Goal: Task Accomplishment & Management: Manage account settings

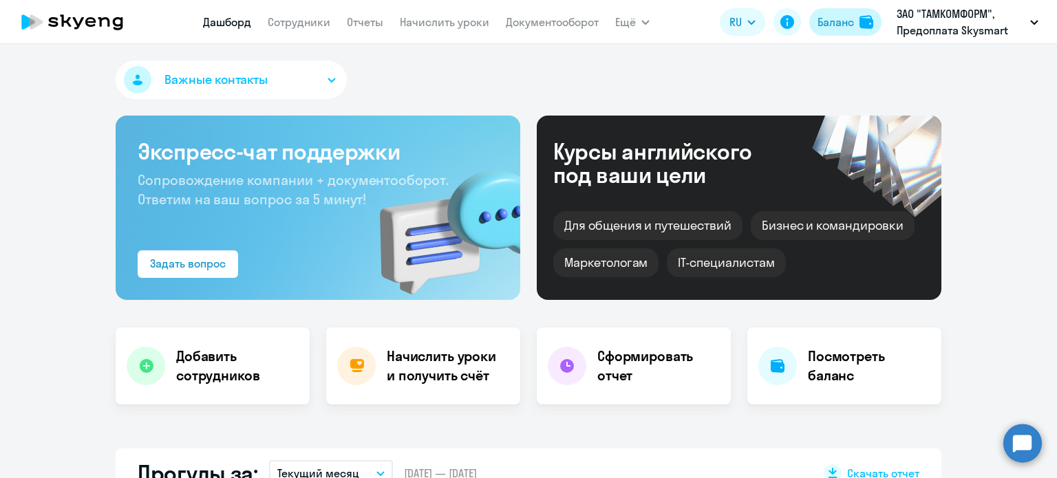
click at [855, 20] on button "Баланс" at bounding box center [845, 22] width 72 height 28
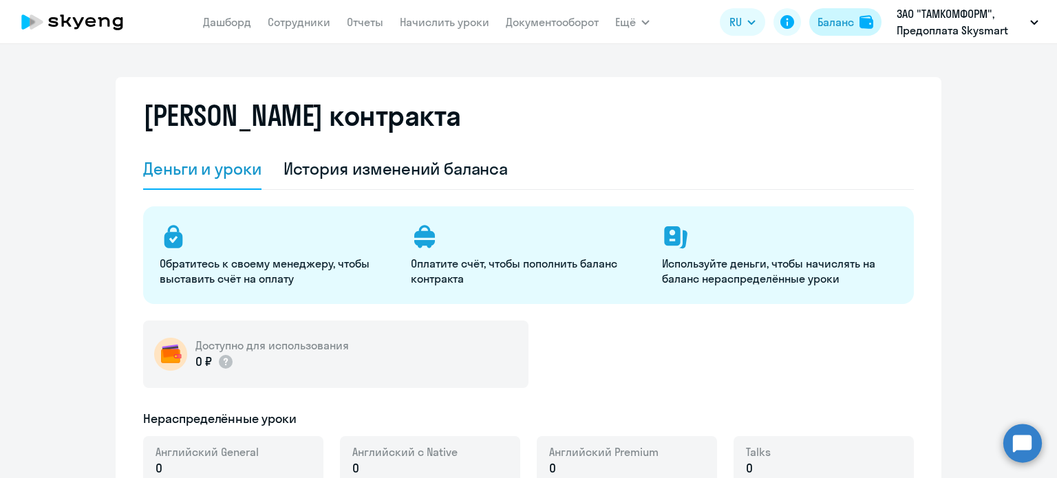
select select "english_adult_not_native_speaker"
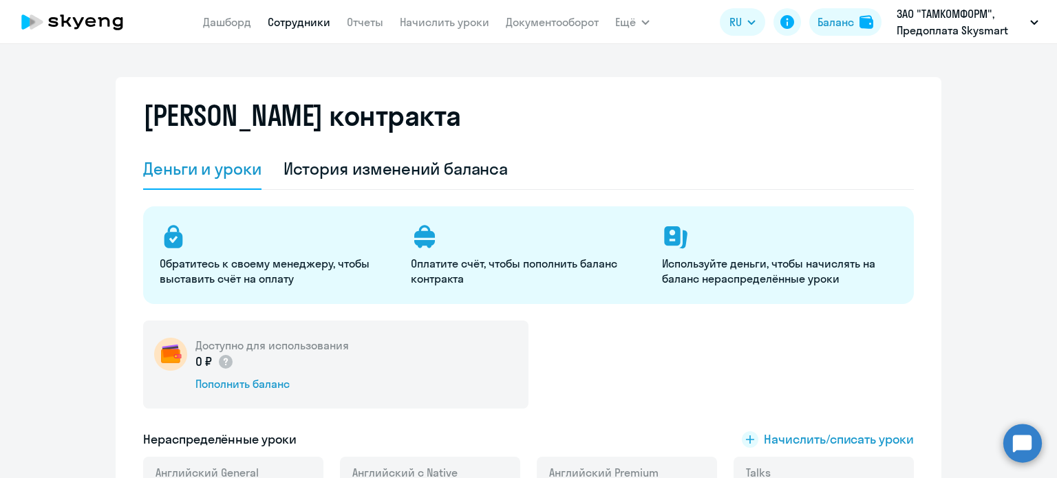
click at [281, 24] on link "Сотрудники" at bounding box center [299, 22] width 63 height 14
select select "30"
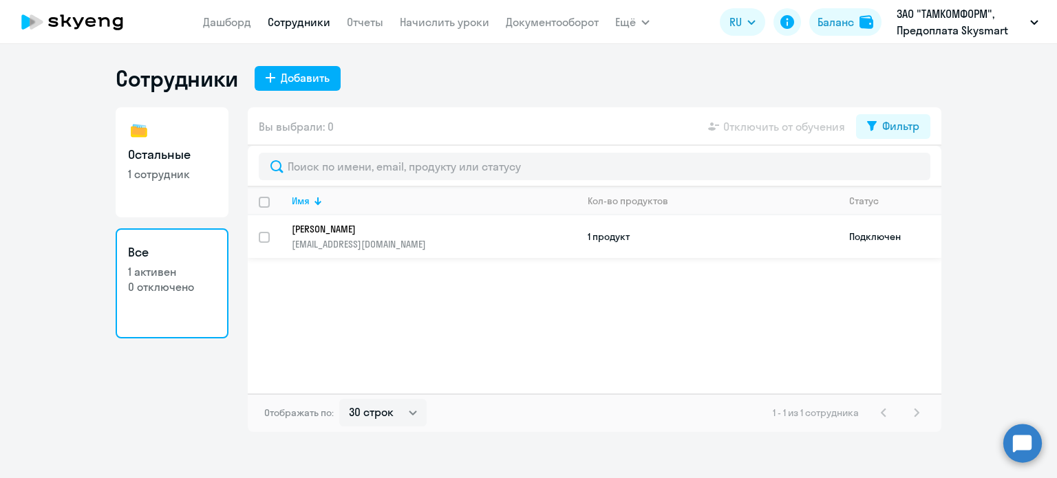
click at [418, 238] on p "[EMAIL_ADDRESS][DOMAIN_NAME]" at bounding box center [434, 244] width 284 height 12
select select "others"
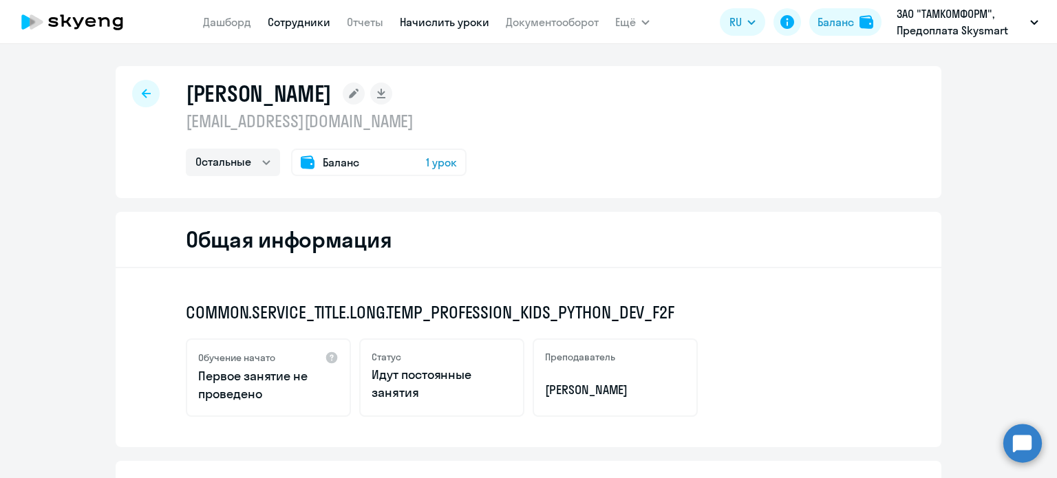
click at [414, 17] on link "Начислить уроки" at bounding box center [444, 22] width 89 height 14
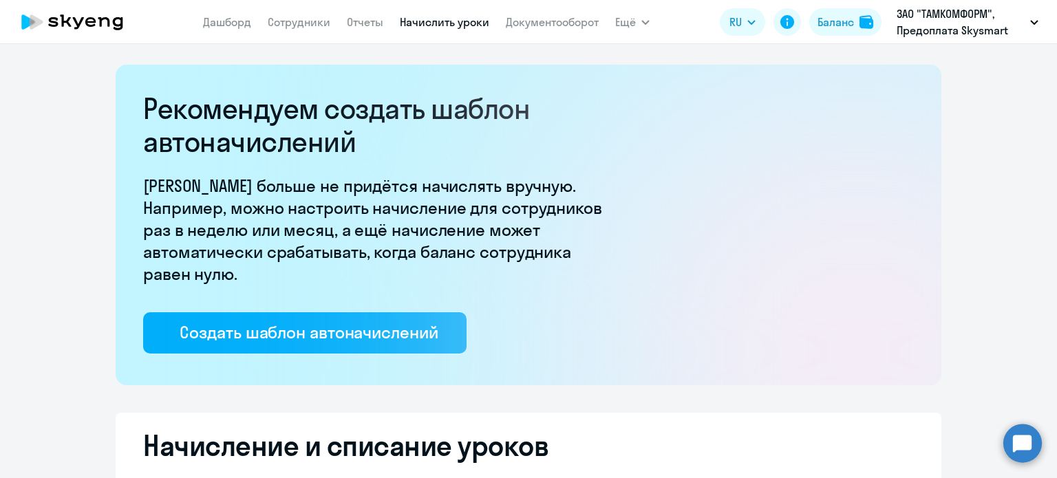
select select "10"
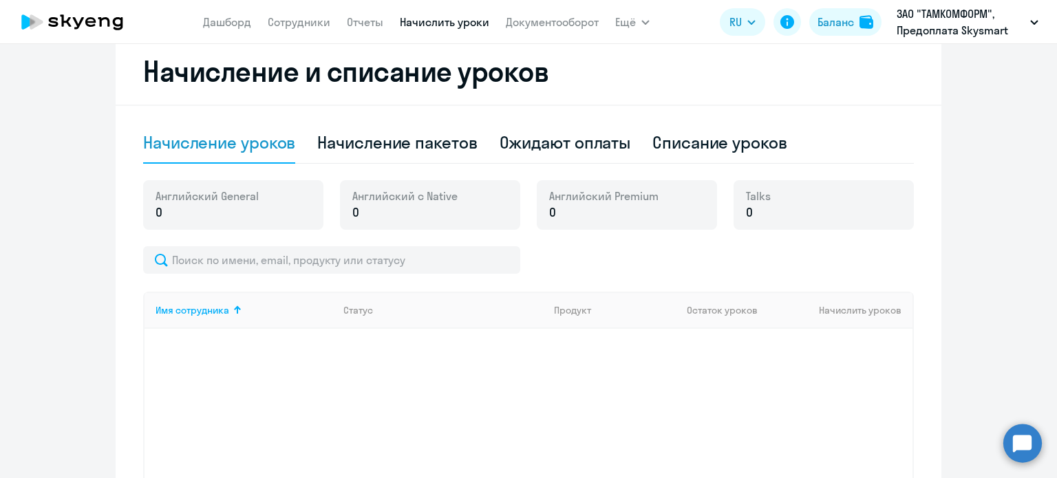
scroll to position [371, 0]
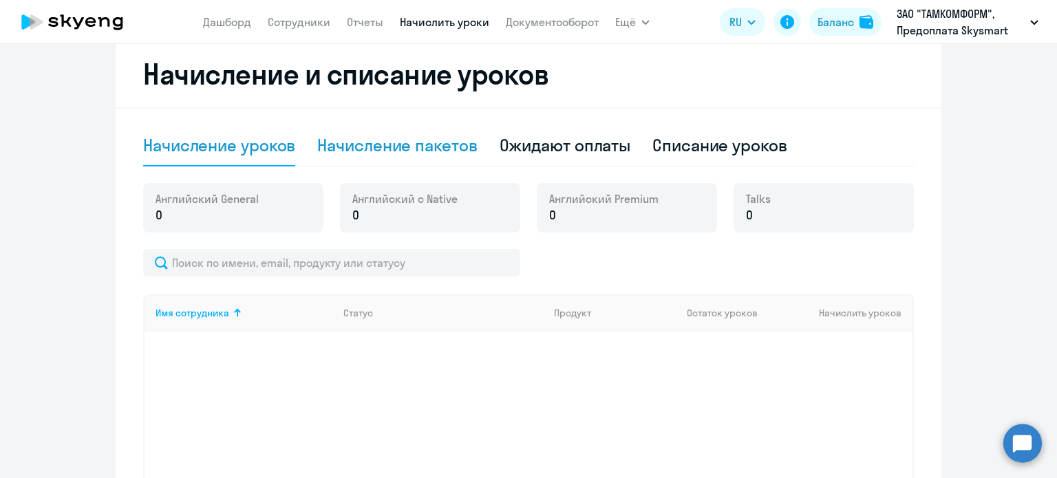
click at [422, 142] on div "Начисление пакетов" at bounding box center [397, 145] width 160 height 22
select select "10"
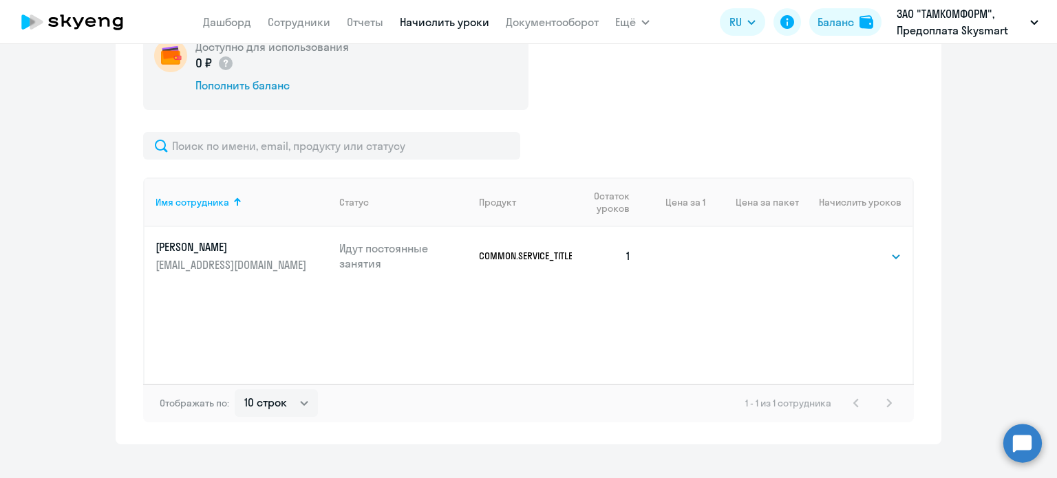
scroll to position [553, 0]
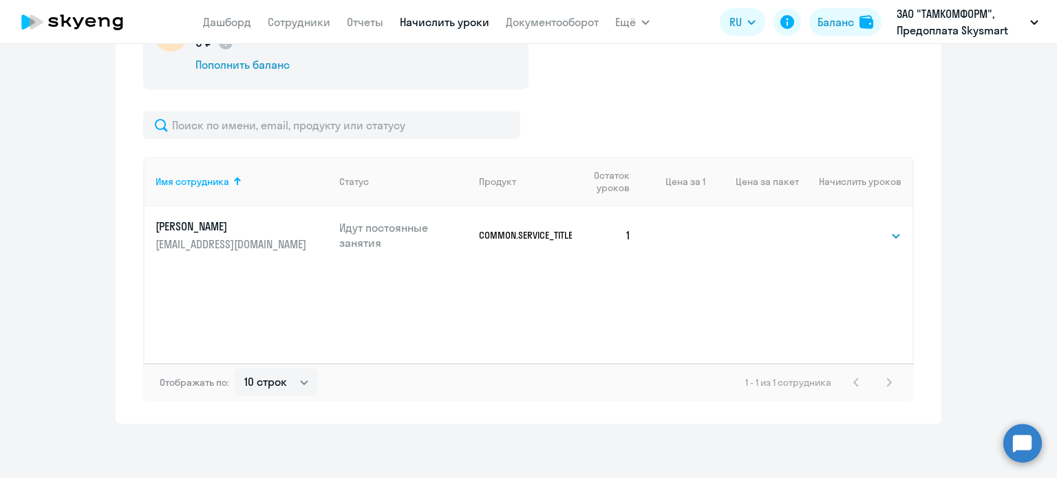
click at [202, 239] on p "[EMAIL_ADDRESS][DOMAIN_NAME]" at bounding box center [232, 244] width 154 height 15
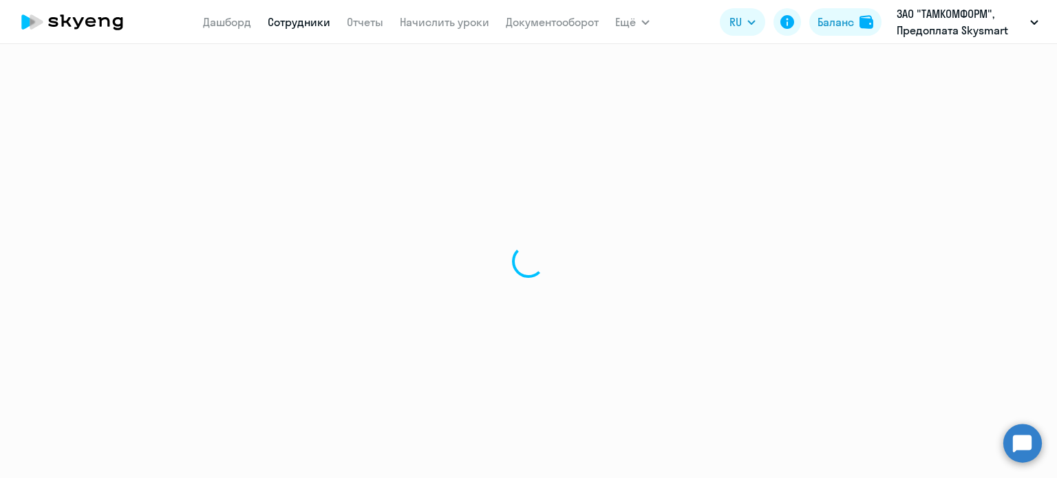
select select "others"
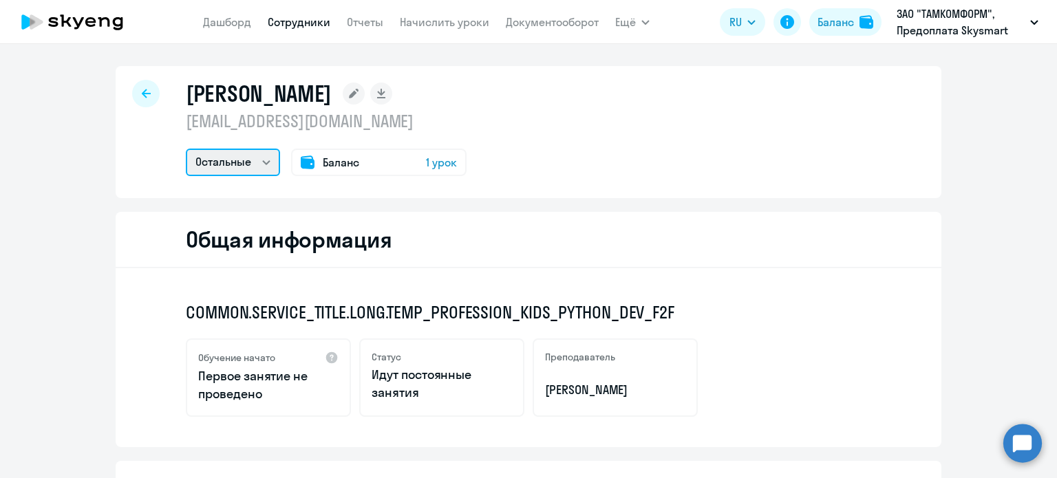
click at [245, 171] on select "Остальные" at bounding box center [233, 163] width 94 height 28
click at [250, 171] on select "Остальные" at bounding box center [233, 163] width 94 height 28
click at [219, 18] on link "Дашборд" at bounding box center [227, 22] width 48 height 14
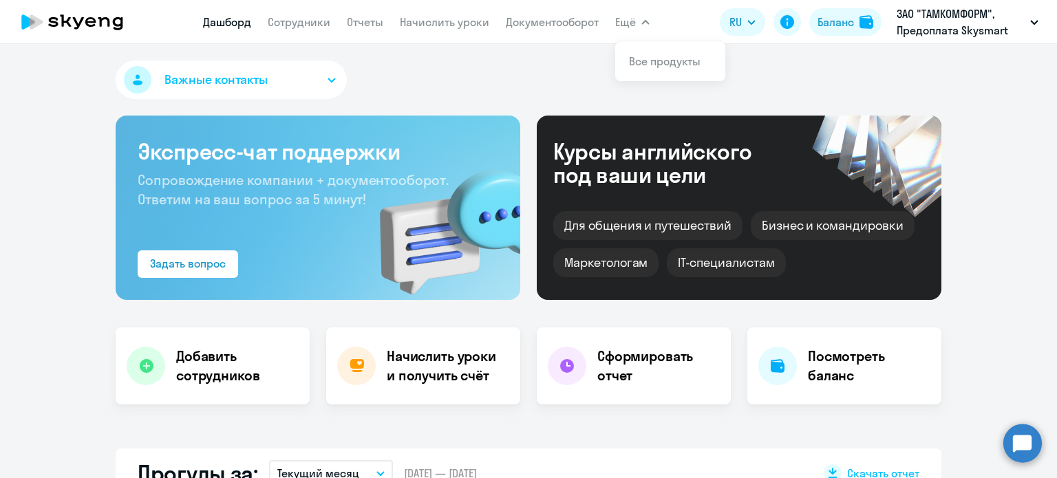
click at [642, 31] on button "Ещё" at bounding box center [632, 22] width 34 height 28
click at [643, 24] on icon "button" at bounding box center [645, 22] width 8 height 5
click at [642, 61] on link "Все продукты" at bounding box center [665, 61] width 72 height 14
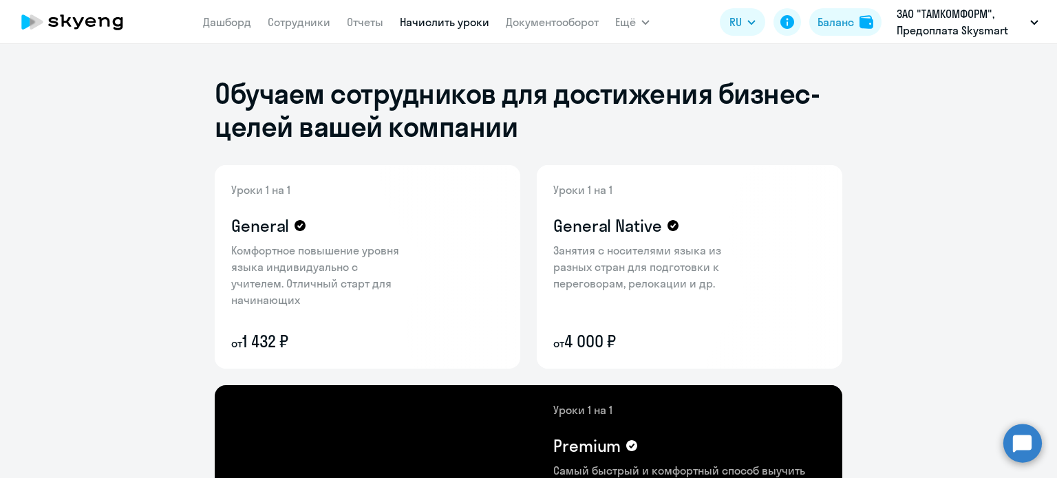
click at [426, 28] on link "Начислить уроки" at bounding box center [444, 22] width 89 height 14
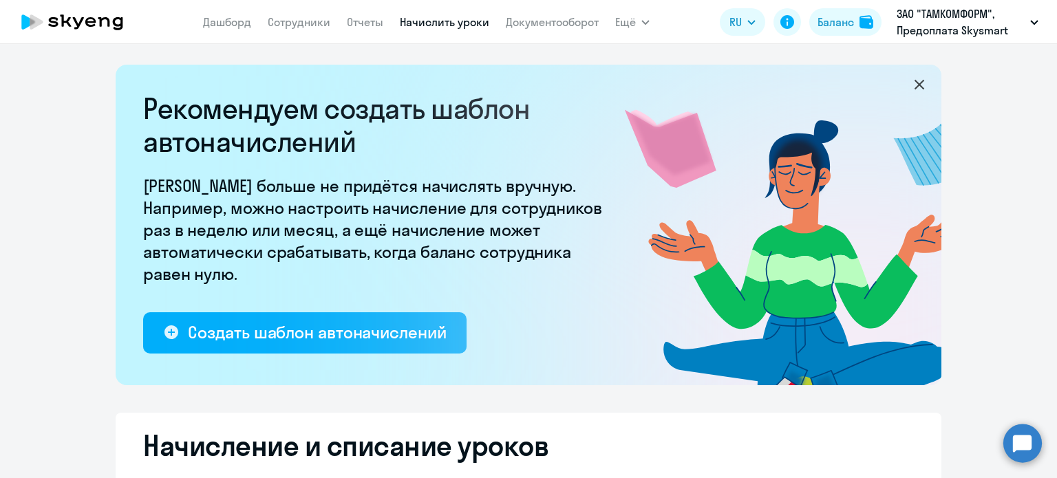
select select "10"
click at [312, 24] on link "Сотрудники" at bounding box center [299, 22] width 63 height 14
select select "30"
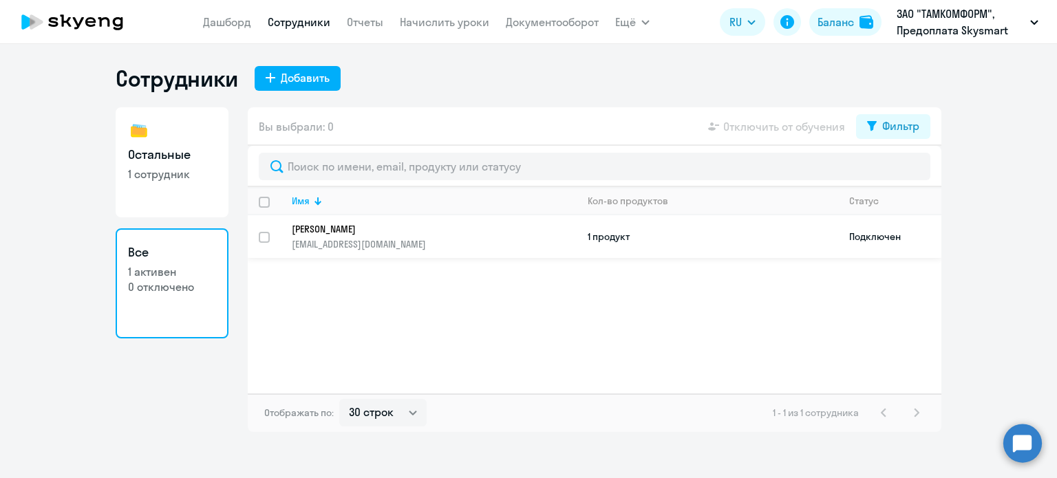
click at [335, 246] on p "[EMAIL_ADDRESS][DOMAIN_NAME]" at bounding box center [434, 244] width 284 height 12
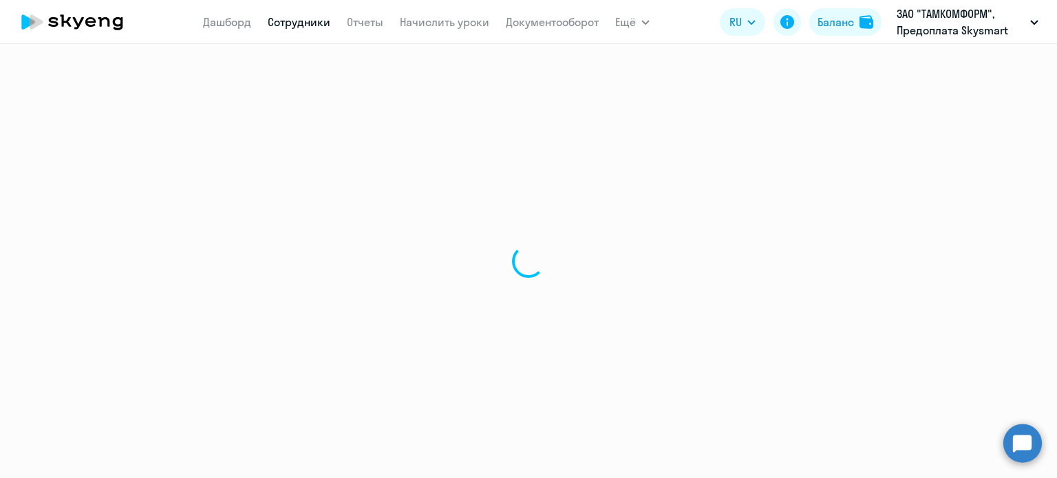
select select "others"
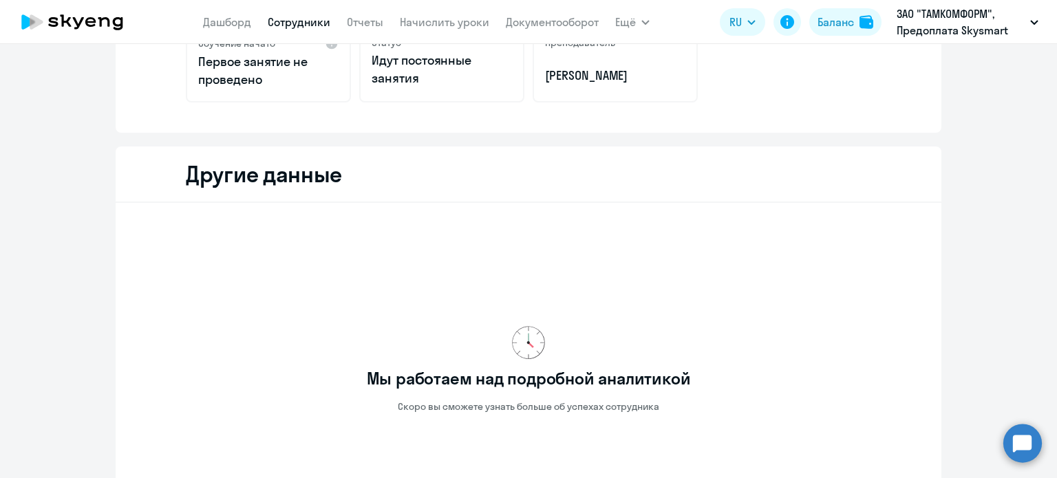
scroll to position [70, 0]
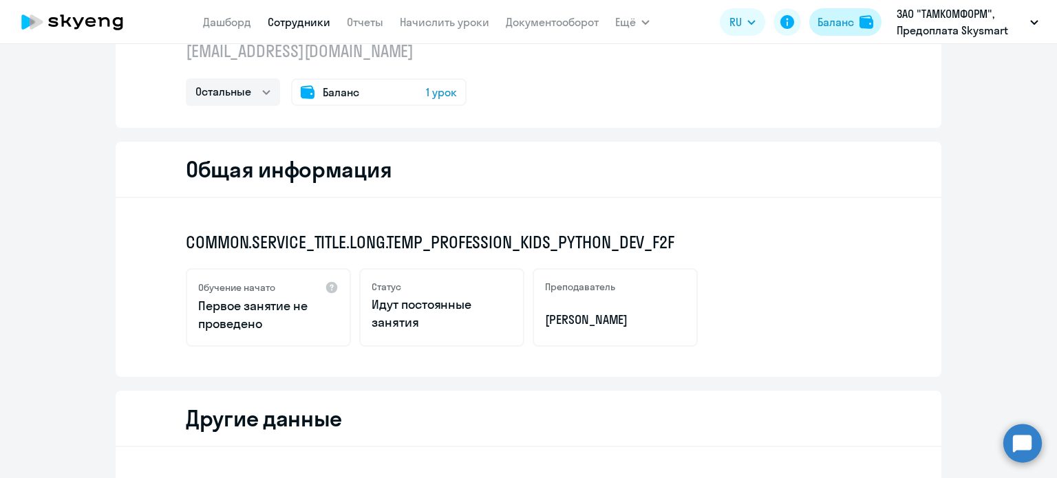
click at [861, 19] on img at bounding box center [866, 22] width 14 height 14
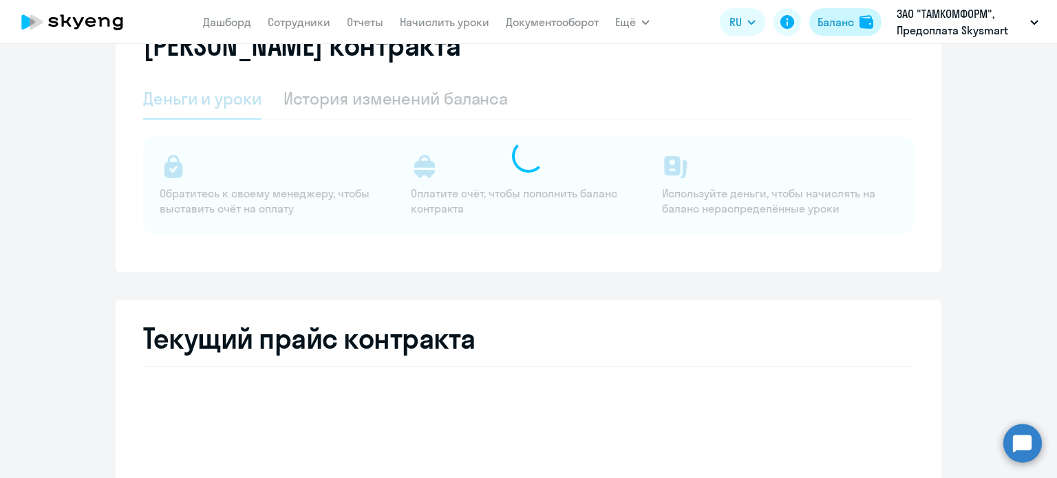
select select "english_adult_not_native_speaker"
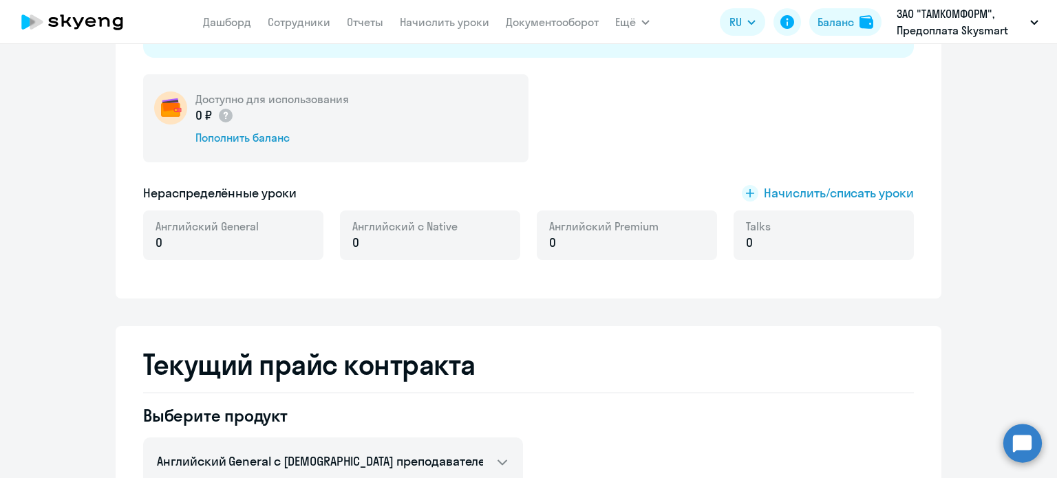
scroll to position [277, 0]
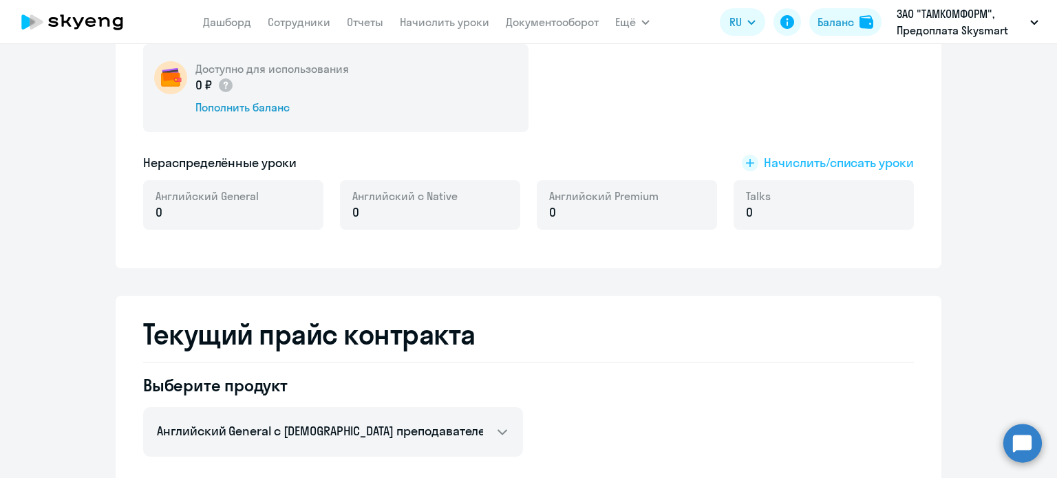
click at [835, 167] on span "Начислить/списать уроки" at bounding box center [839, 163] width 150 height 18
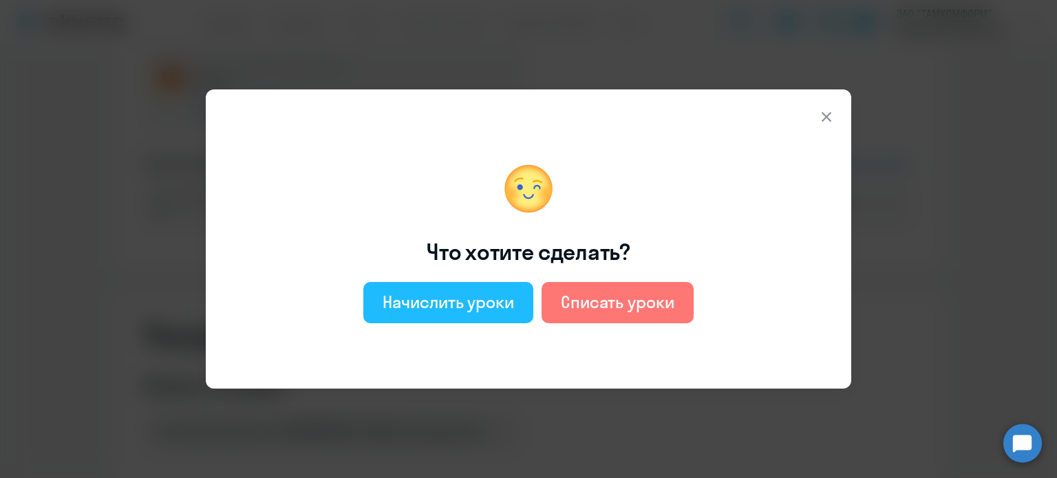
click at [437, 313] on button "Начислить уроки" at bounding box center [448, 302] width 170 height 41
select select "english_adult_not_native_speaker"
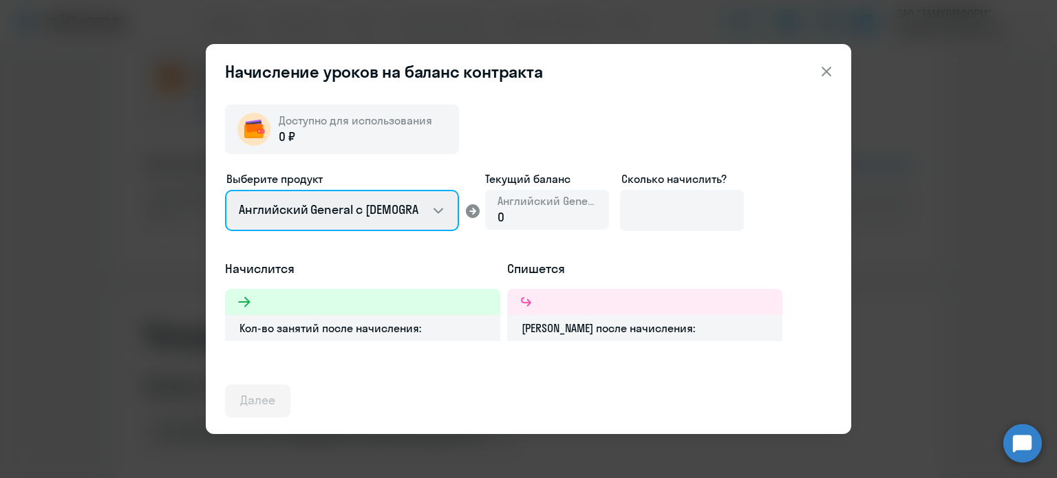
click at [450, 210] on select "Английский General с русскоговорящим преподавателем Английский General с англог…" at bounding box center [342, 210] width 234 height 41
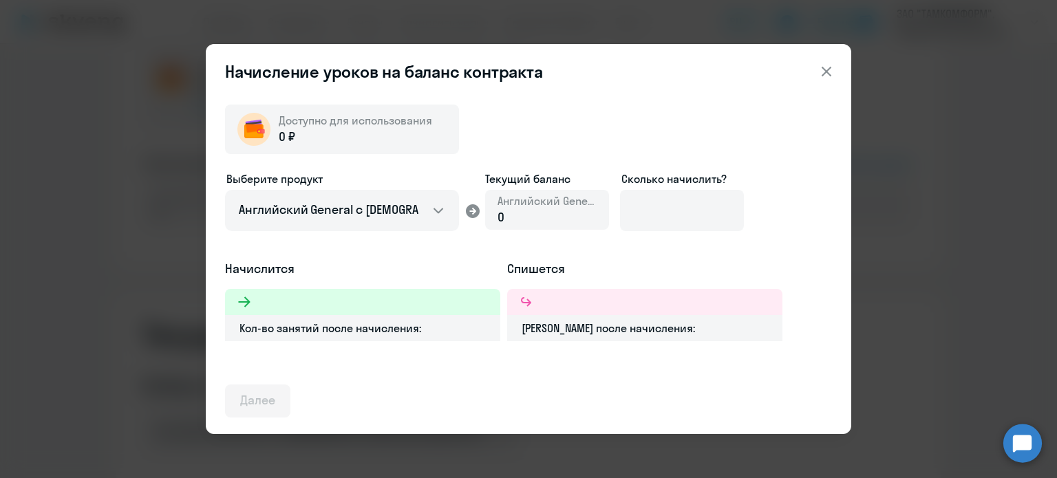
click at [825, 69] on icon at bounding box center [826, 71] width 17 height 17
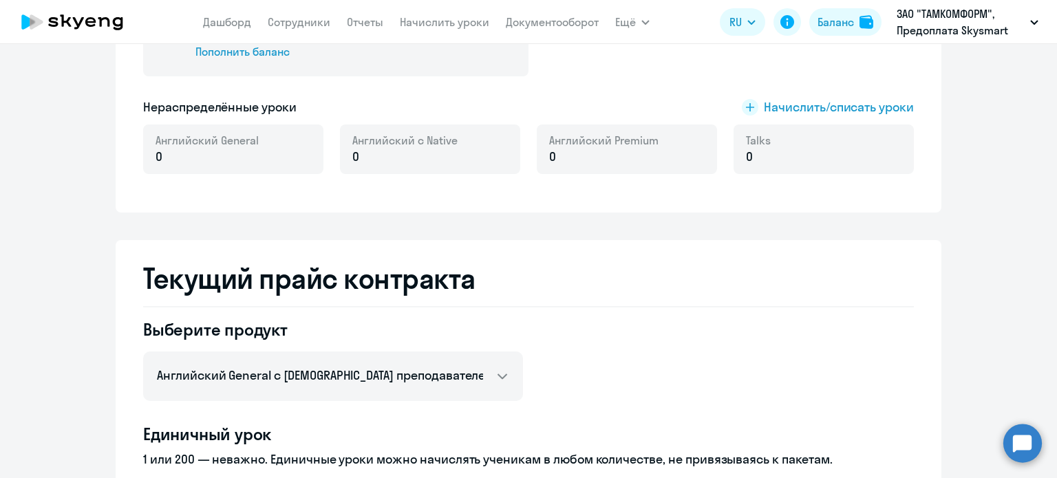
scroll to position [620, 0]
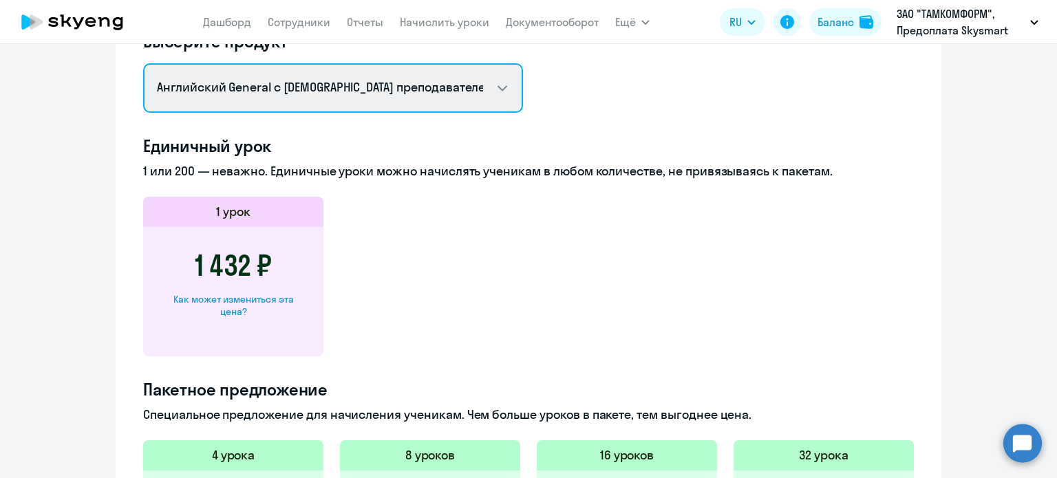
click at [476, 74] on select "Английский General с русскоговорящим преподавателем Английский General с [DEMOG…" at bounding box center [333, 88] width 380 height 50
select select "temp_profession_kids_python_dev_f2f"
click at [143, 63] on select "Английский General с русскоговорящим преподавателем Английский General с [DEMOG…" at bounding box center [333, 88] width 380 height 50
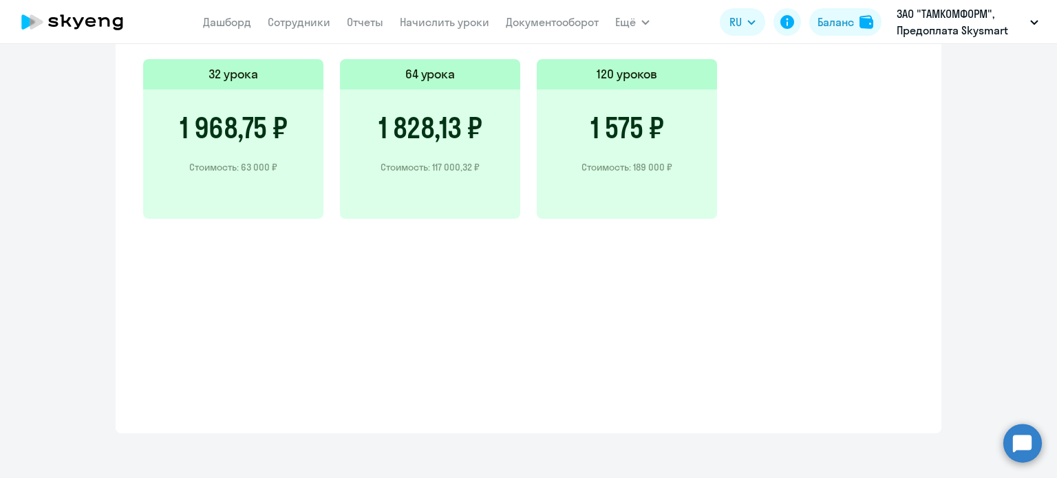
click at [292, 162] on div "1 968,75 ₽ Стоимость: 63 000 ₽" at bounding box center [233, 153] width 180 height 129
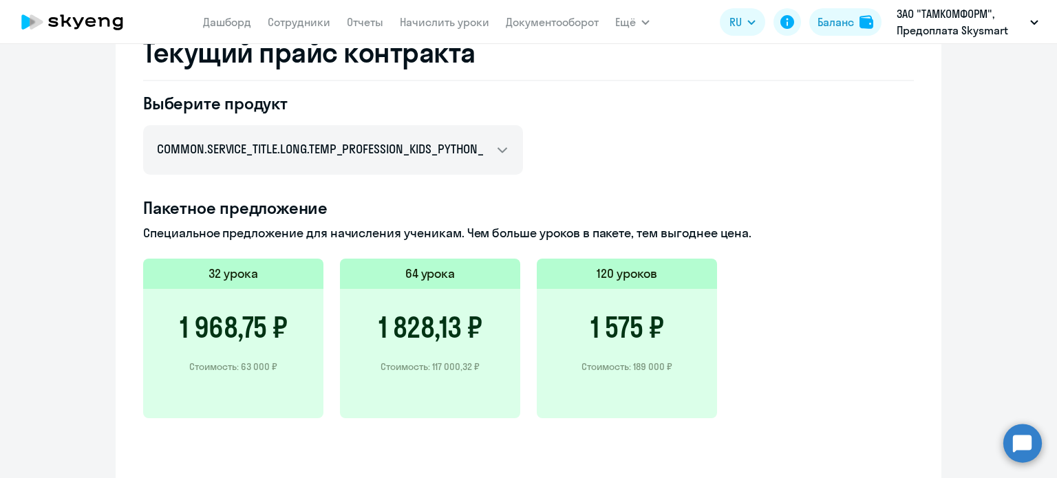
scroll to position [550, 0]
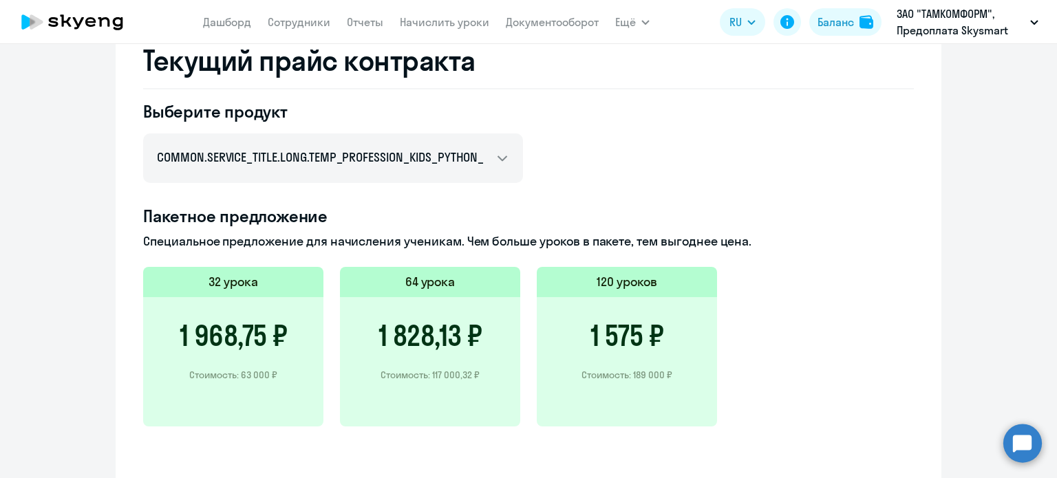
click at [188, 318] on div "1 968,75 ₽ Стоимость: 63 000 ₽" at bounding box center [233, 361] width 180 height 129
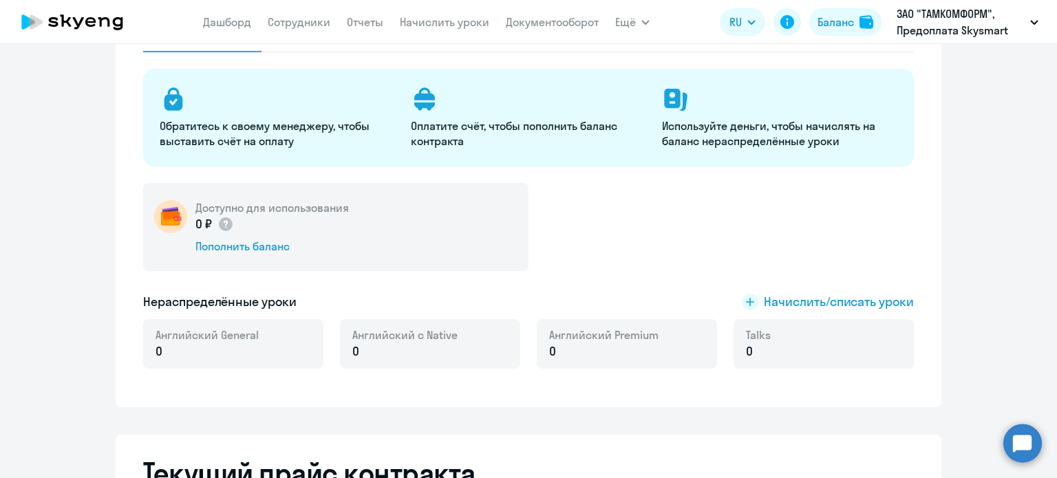
scroll to position [138, 0]
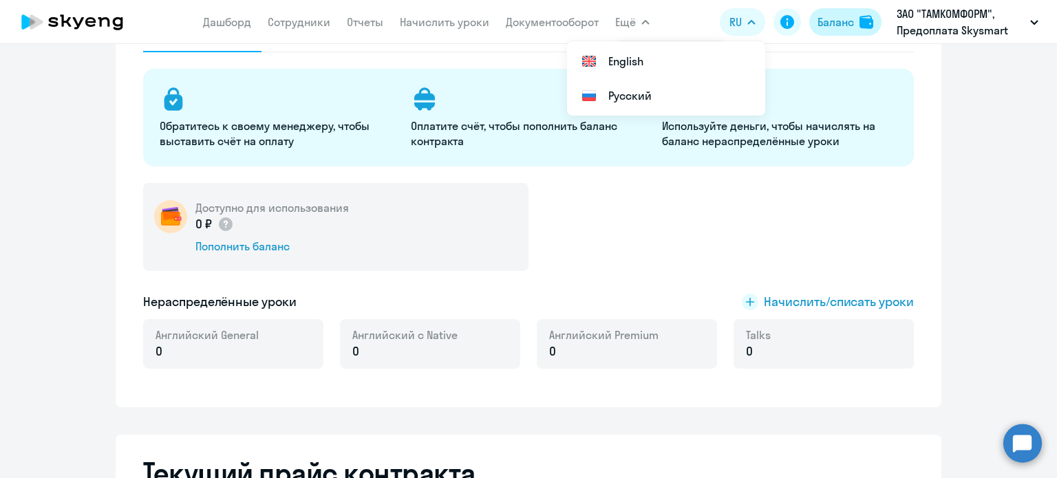
click at [854, 28] on button "Баланс" at bounding box center [845, 22] width 72 height 28
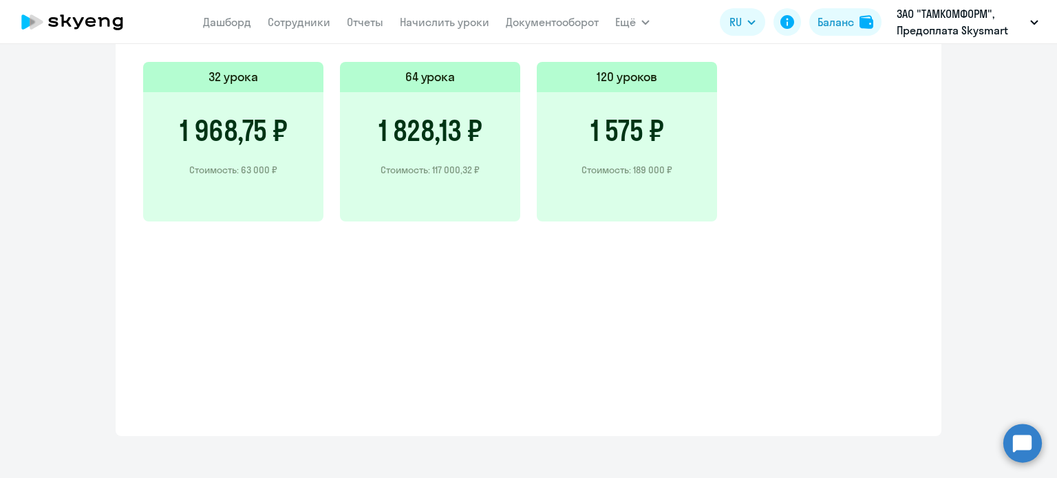
scroll to position [759, 0]
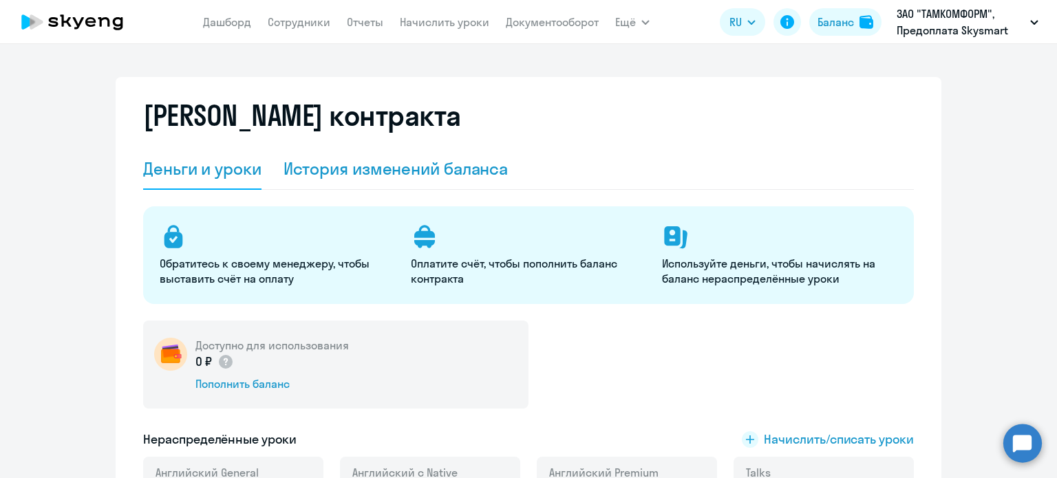
click at [471, 180] on div "История изменений баланса" at bounding box center [395, 169] width 225 height 41
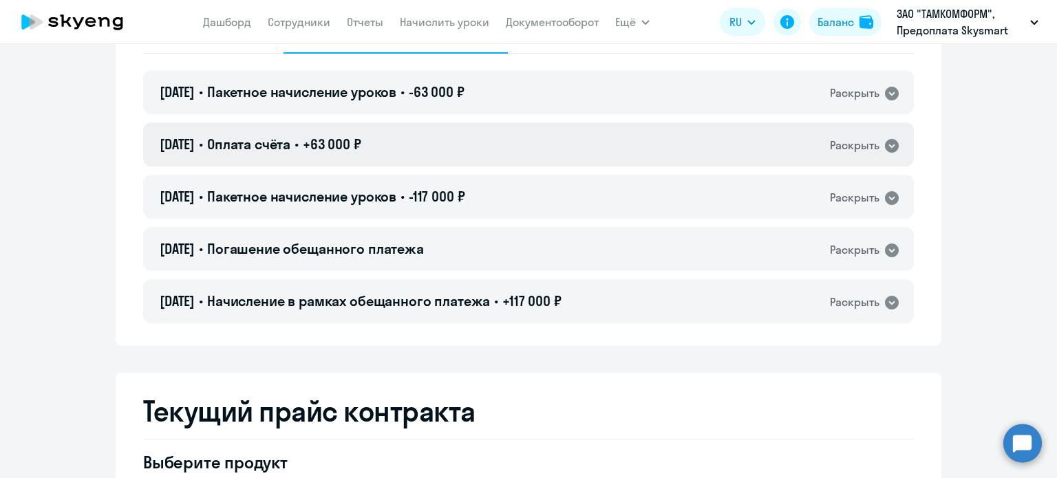
scroll to position [138, 0]
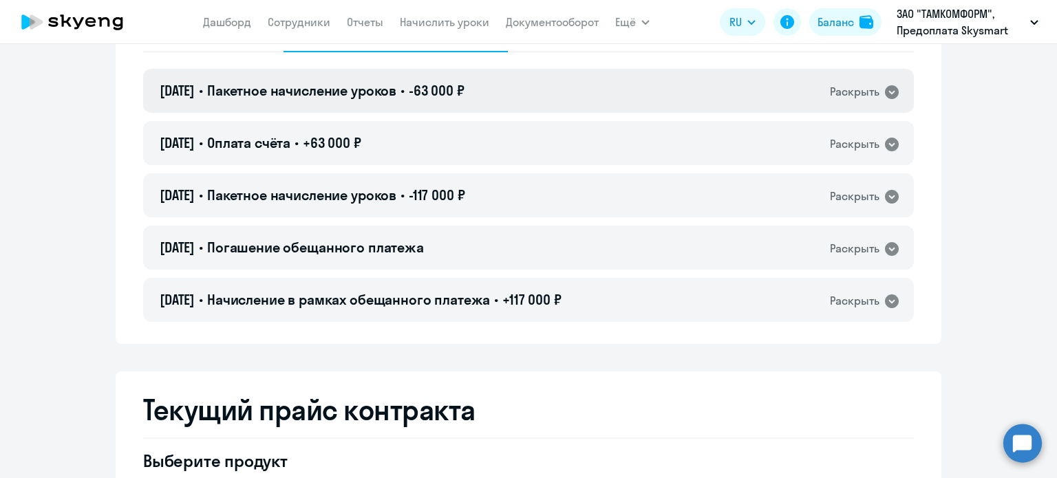
click at [889, 97] on icon at bounding box center [892, 92] width 14 height 14
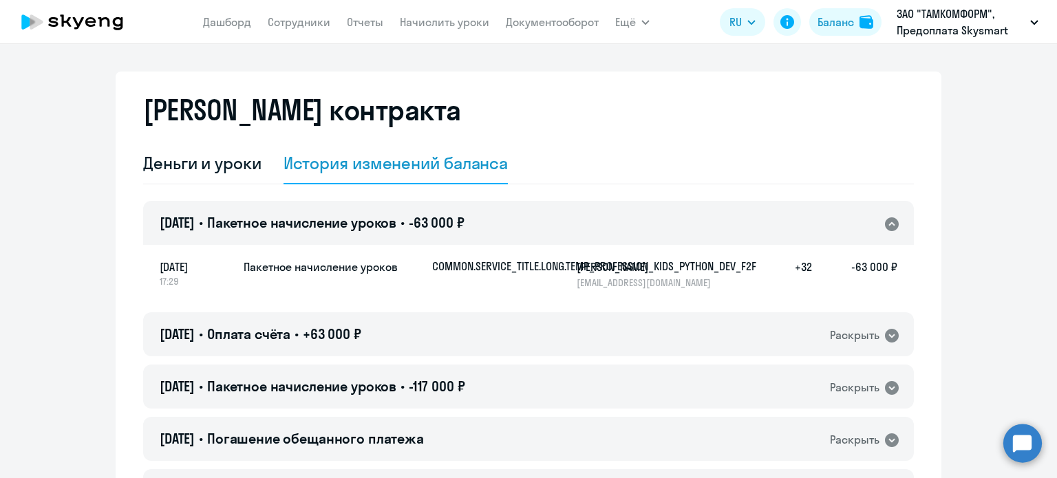
scroll to position [0, 0]
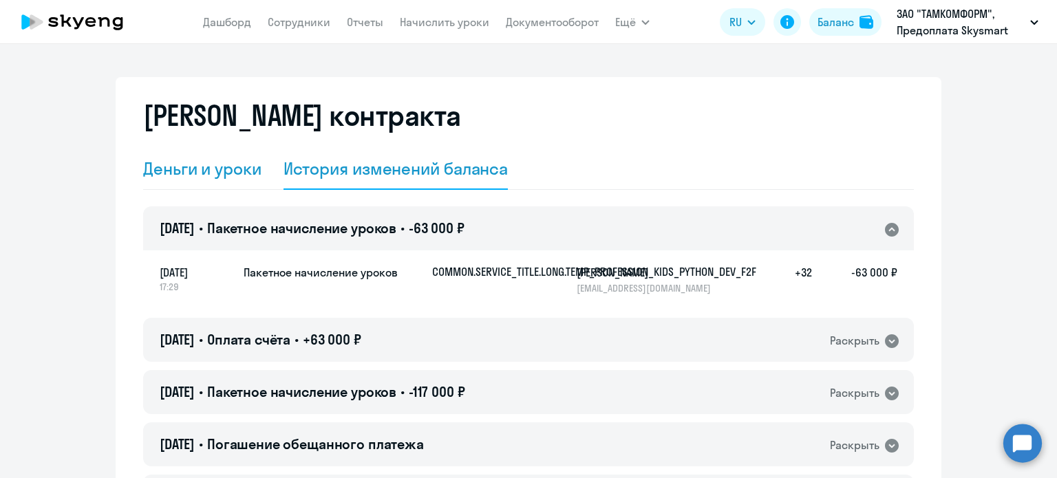
click at [229, 164] on div "Деньги и уроки" at bounding box center [202, 169] width 118 height 22
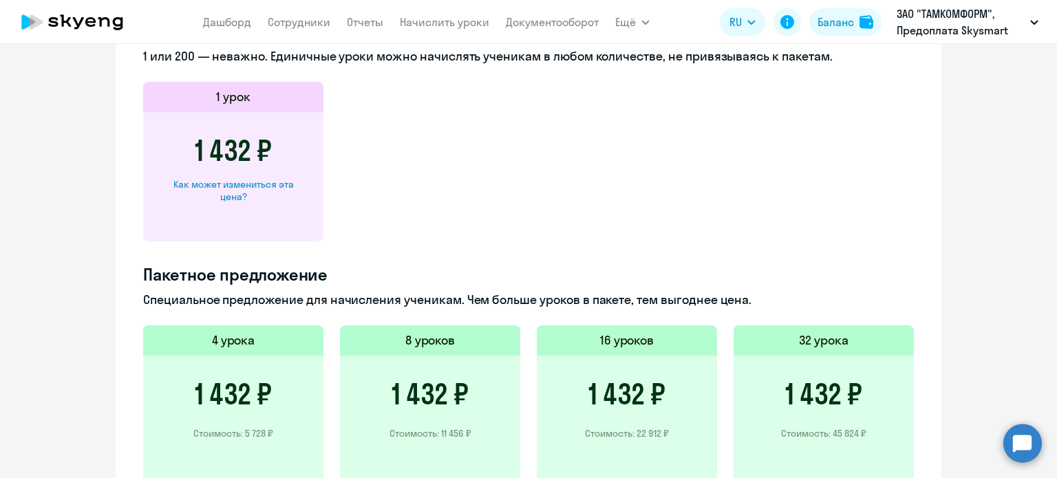
scroll to position [453, 0]
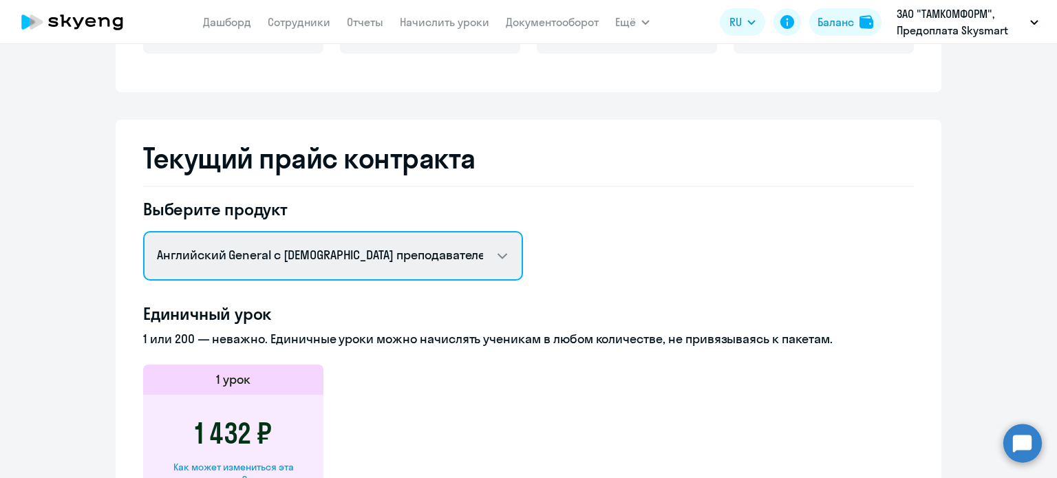
click at [376, 271] on select "Английский General с русскоговорящим преподавателем Английский General с [DEMOG…" at bounding box center [333, 256] width 380 height 50
select select "temp_profession_kids_python_dev_f2f"
click at [143, 231] on select "Английский General с русскоговорящим преподавателем Английский General с [DEMOG…" at bounding box center [333, 256] width 380 height 50
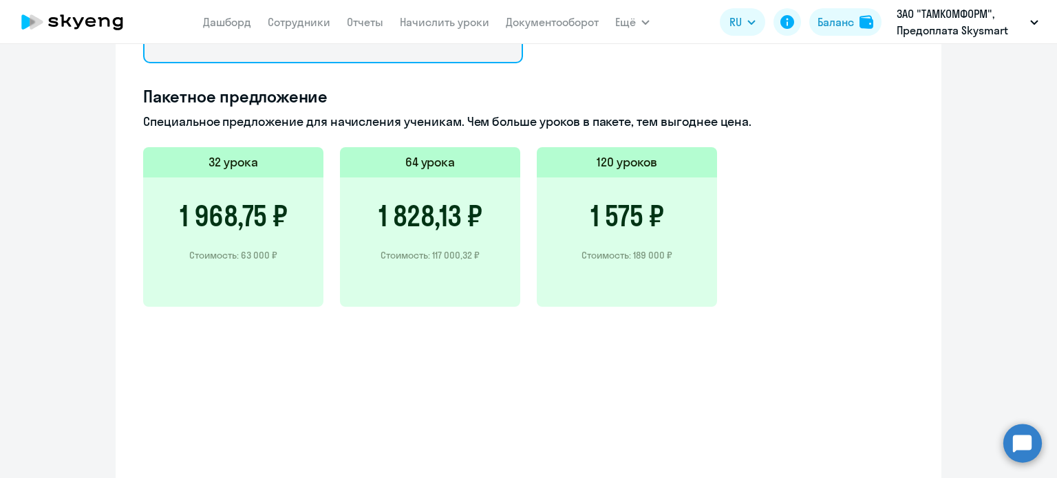
scroll to position [728, 0]
